Goal: Information Seeking & Learning: Learn about a topic

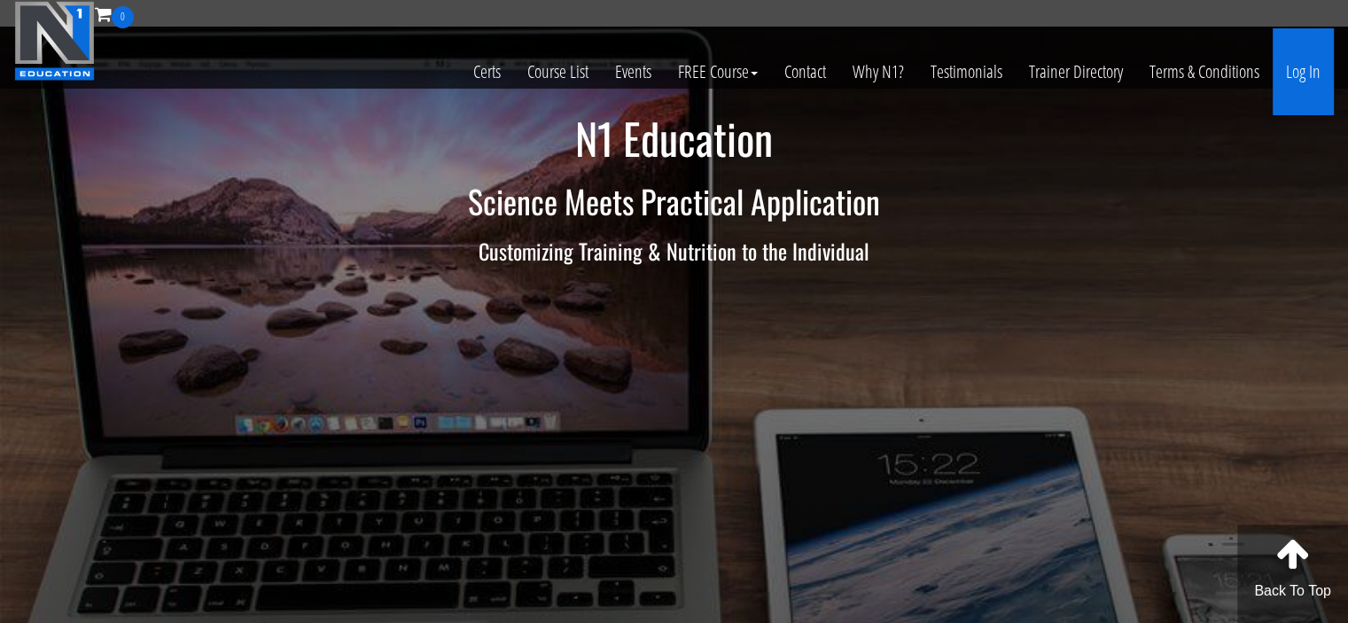
click at [1290, 80] on link "Log In" at bounding box center [1302, 71] width 61 height 87
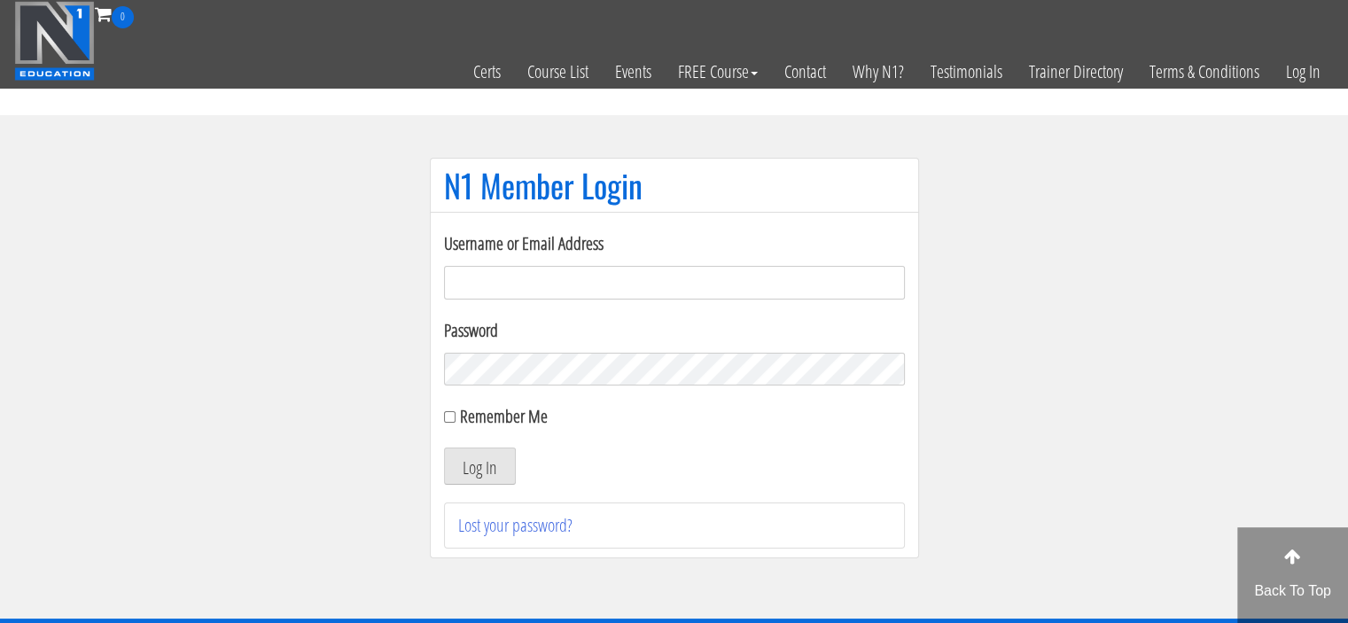
type input "meghna.25898@gmail.com"
click at [453, 414] on input "Remember Me" at bounding box center [450, 417] width 12 height 12
checkbox input "true"
click at [480, 472] on button "Log In" at bounding box center [480, 465] width 72 height 37
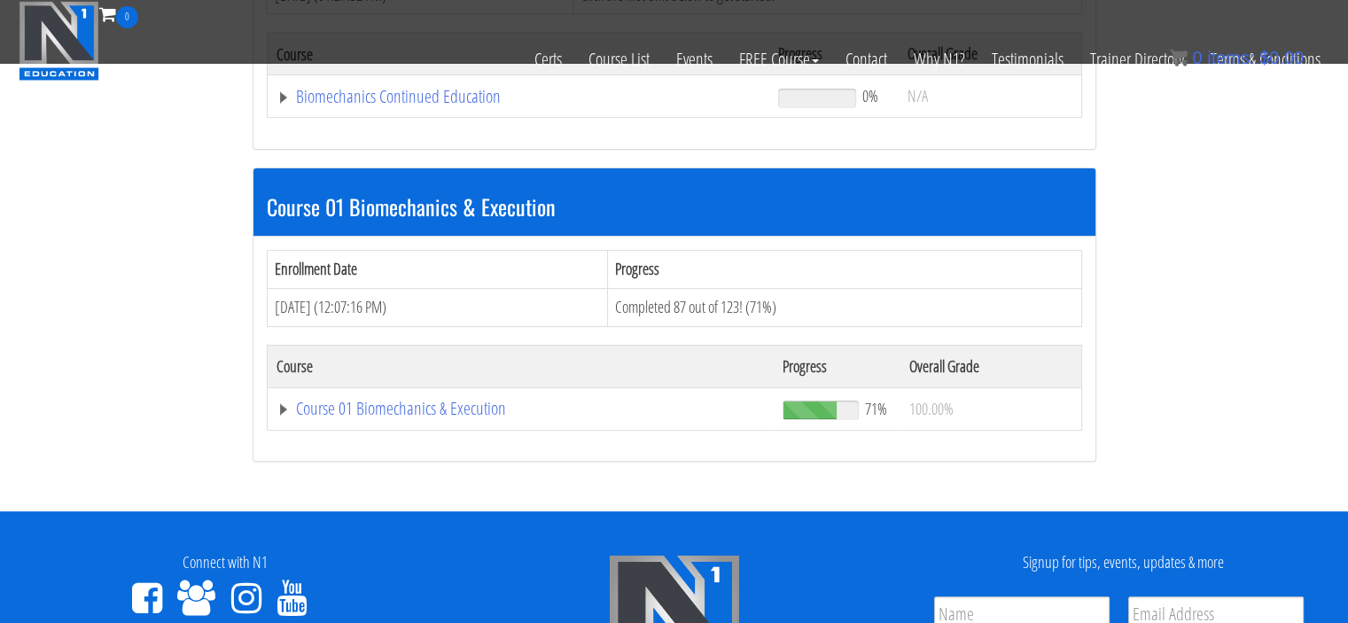
scroll to position [408, 0]
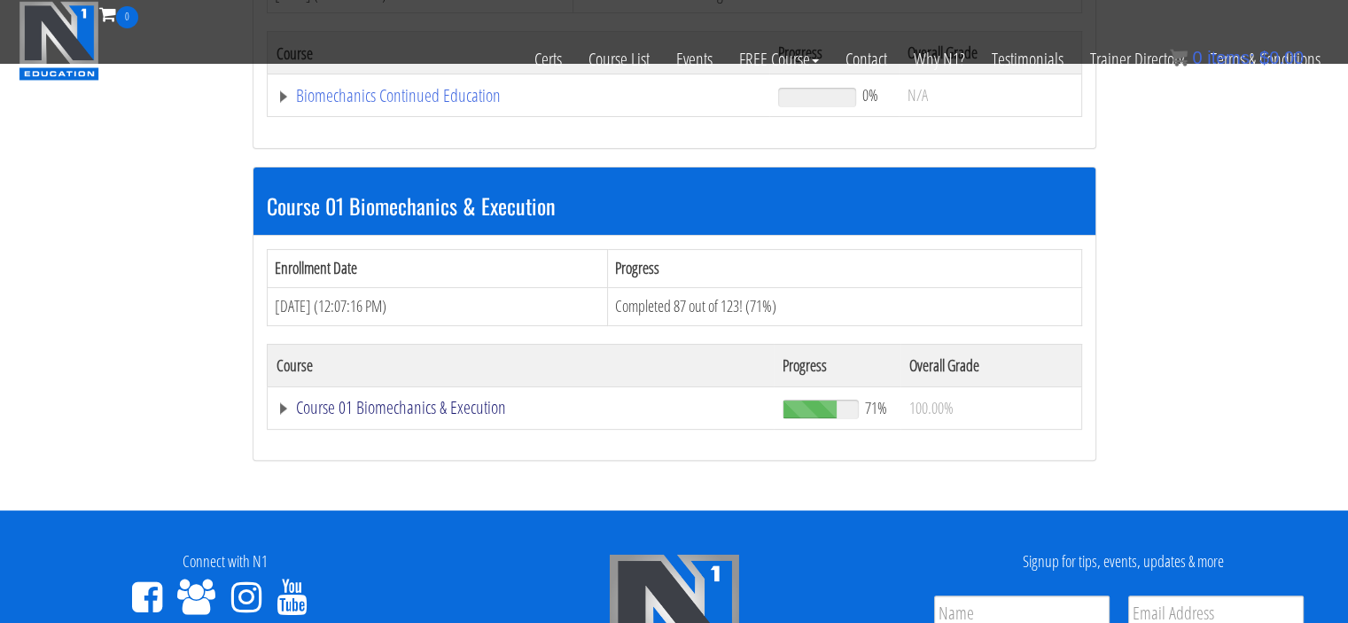
click at [376, 400] on link "Course 01 Biomechanics & Execution" at bounding box center [520, 408] width 489 height 18
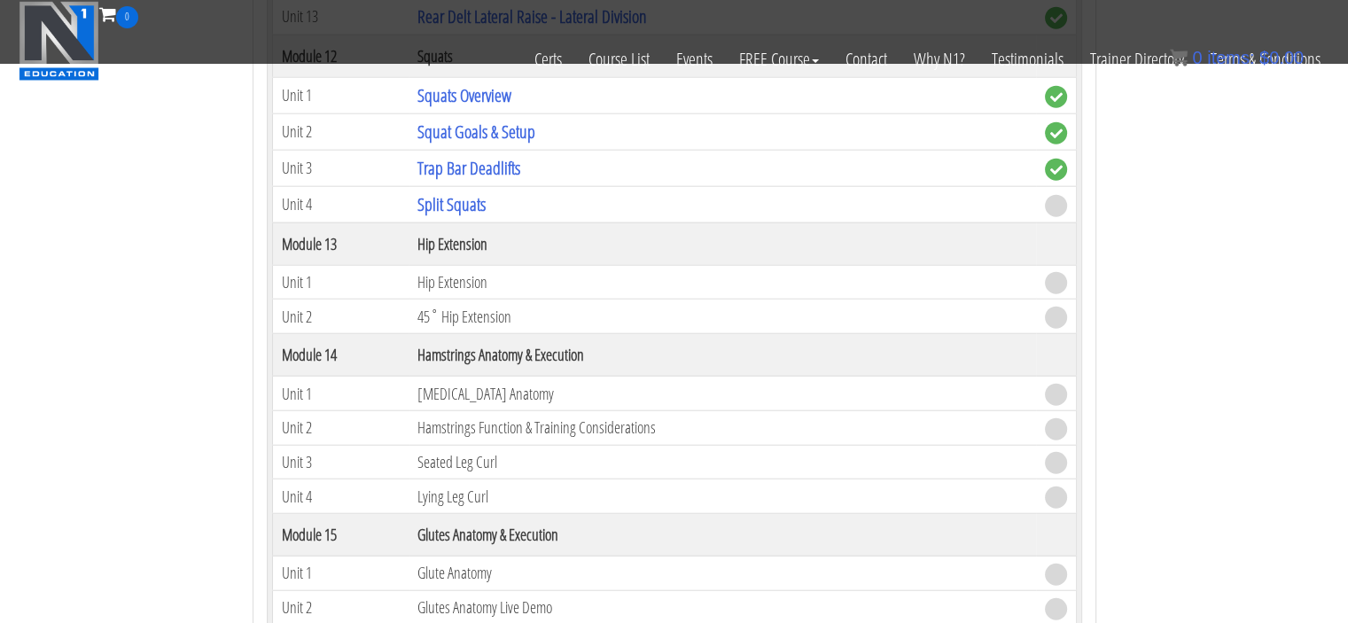
scroll to position [4298, 0]
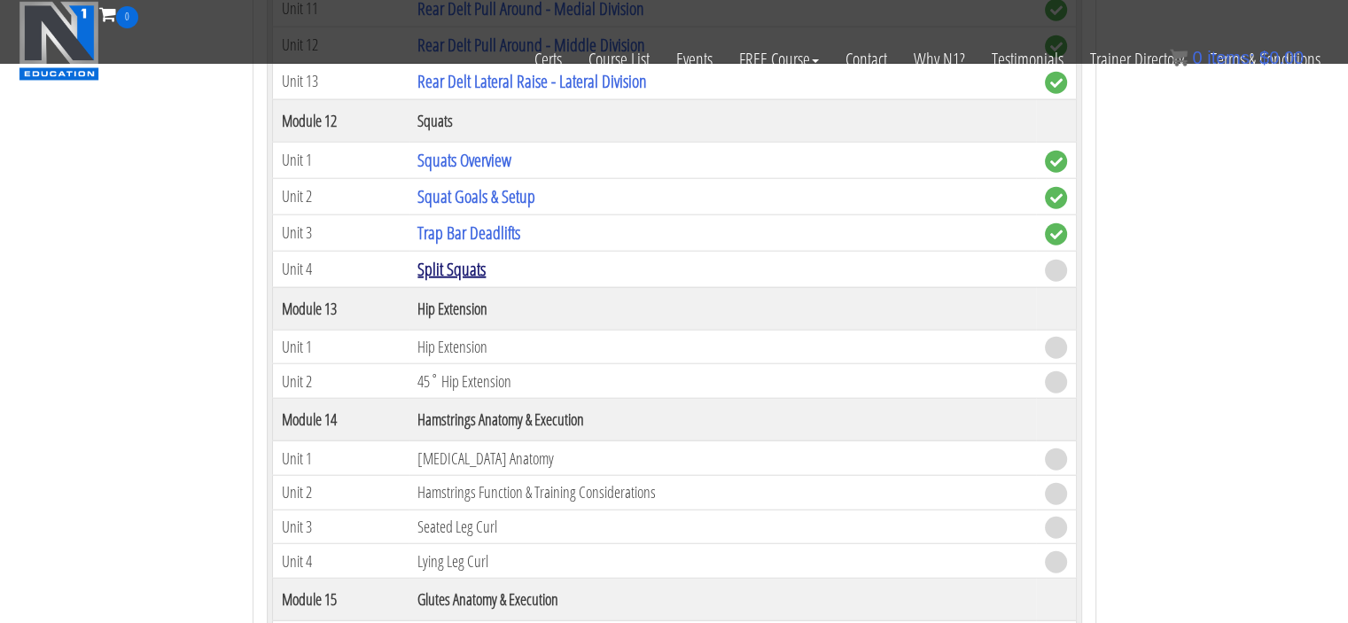
click at [451, 257] on link "Split Squats" at bounding box center [451, 269] width 68 height 24
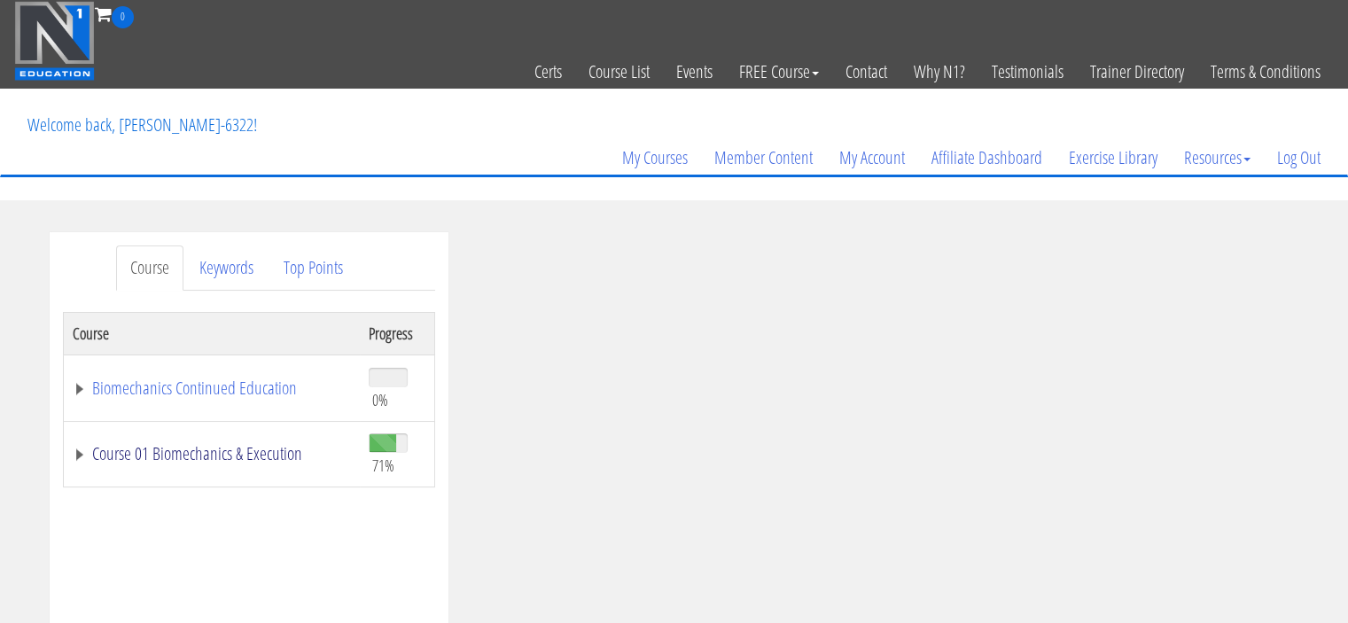
click at [79, 460] on link "Course 01 Biomechanics & Execution" at bounding box center [212, 454] width 278 height 18
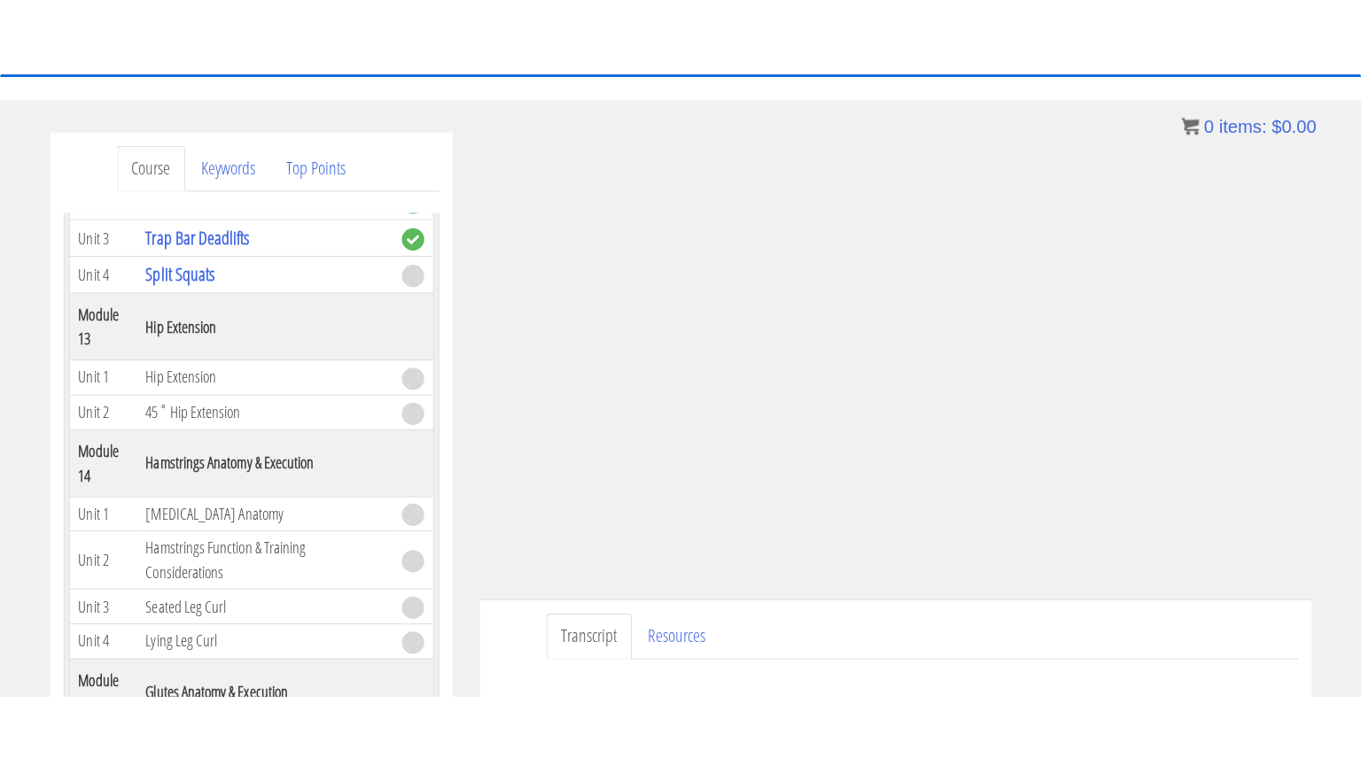
scroll to position [173, 0]
